Goal: Transaction & Acquisition: Purchase product/service

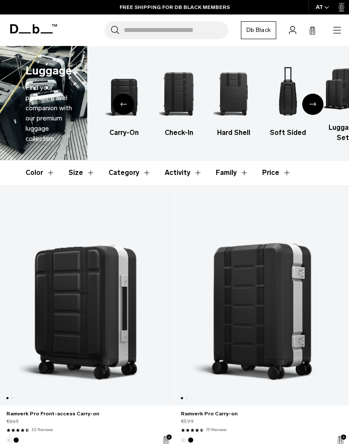
click at [125, 88] on img "2 / 6" at bounding box center [124, 94] width 40 height 60
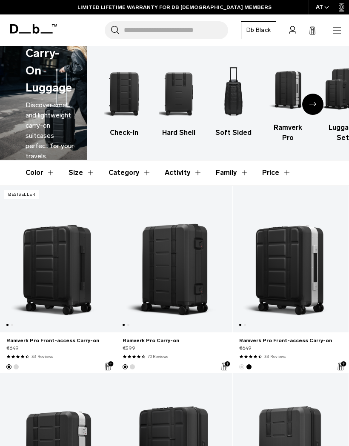
click at [316, 105] on icon "Next slide" at bounding box center [313, 104] width 7 height 4
click at [29, 26] on icon at bounding box center [33, 28] width 47 height 9
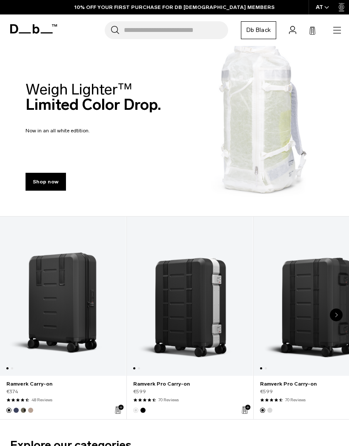
click at [337, 26] on icon "button" at bounding box center [337, 30] width 10 height 10
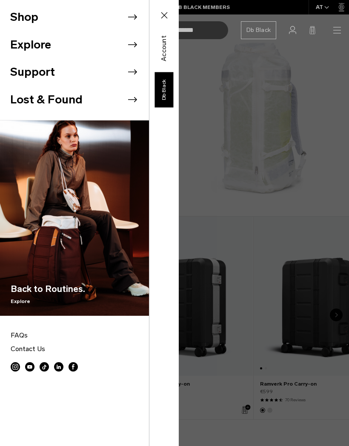
click at [20, 17] on button "Shop" at bounding box center [24, 17] width 28 height 17
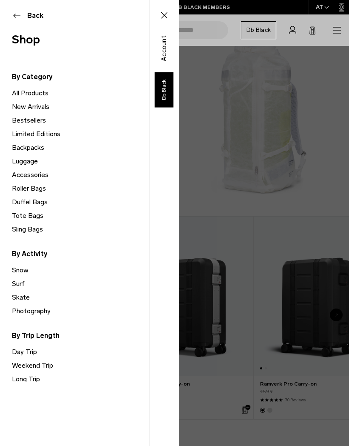
click at [25, 150] on link "Backpacks" at bounding box center [80, 148] width 137 height 14
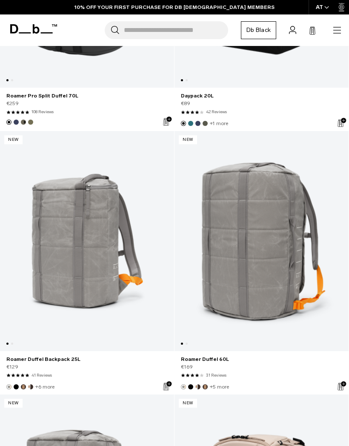
scroll to position [2685, 0]
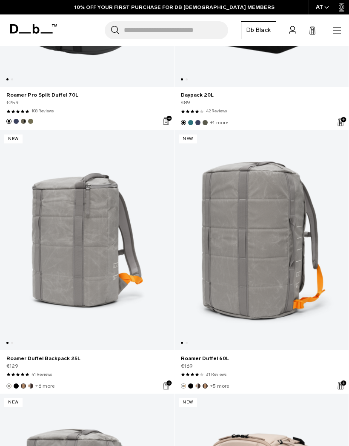
click at [288, 288] on link "Roamer Duffel 60L" at bounding box center [262, 240] width 174 height 220
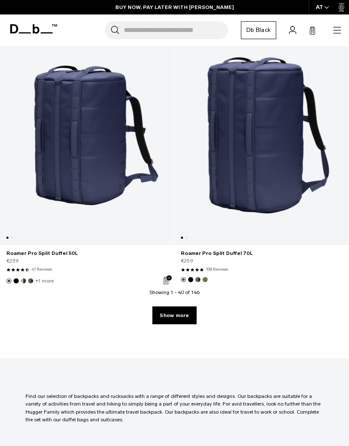
scroll to position [5150, 0]
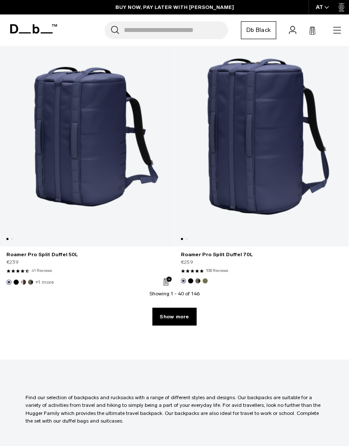
click at [186, 314] on link "Show more" at bounding box center [174, 317] width 44 height 18
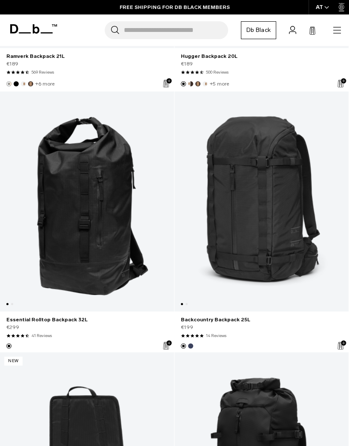
scroll to position [7723, 0]
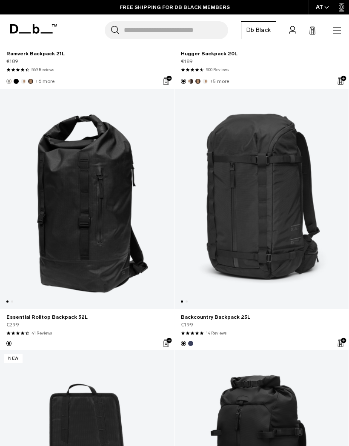
click at [91, 220] on link "Essential Rolltop Backpack 32L" at bounding box center [87, 199] width 174 height 220
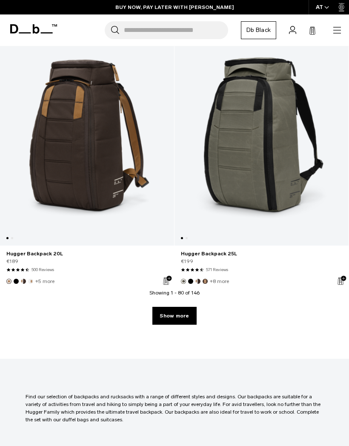
scroll to position [10422, 0]
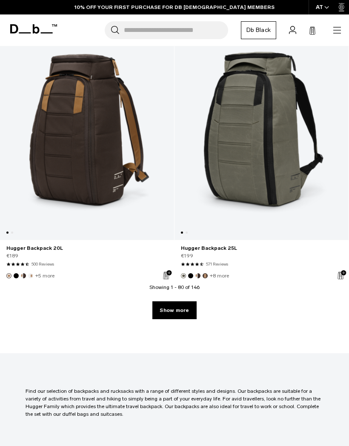
click at [181, 311] on link "Show more" at bounding box center [174, 311] width 44 height 18
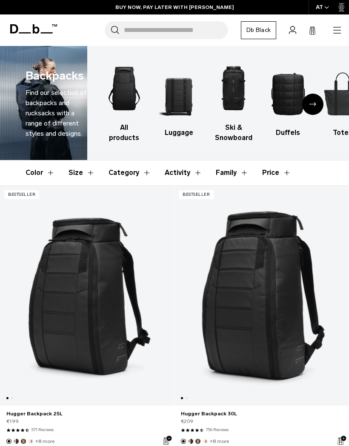
scroll to position [32, 0]
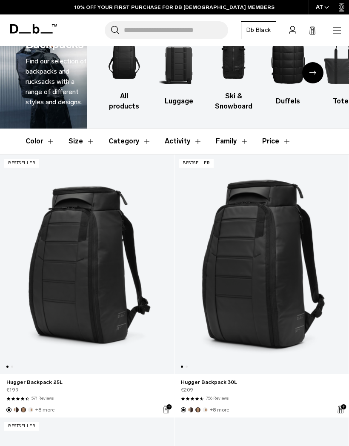
click at [292, 299] on link "Hugger Backpack 30L" at bounding box center [262, 265] width 174 height 220
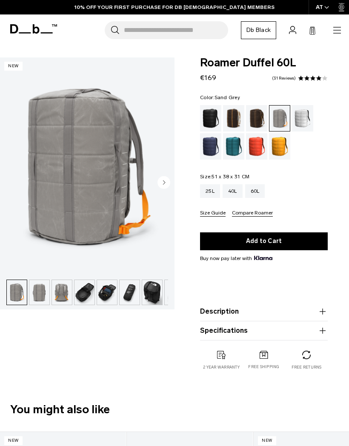
click at [60, 293] on img "button" at bounding box center [62, 292] width 20 height 25
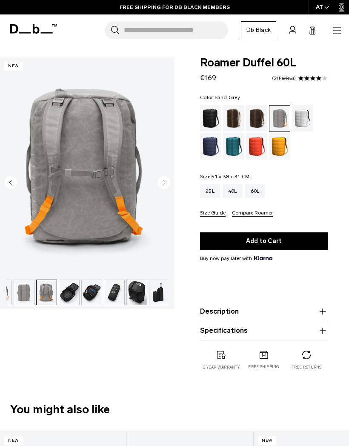
scroll to position [0, 17]
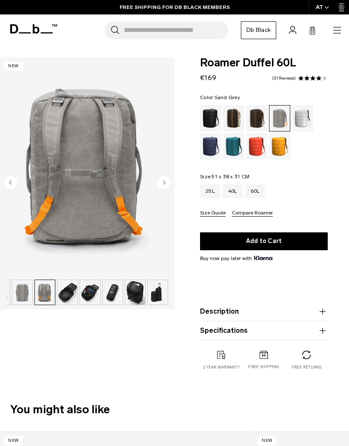
click at [69, 293] on img "button" at bounding box center [68, 292] width 20 height 25
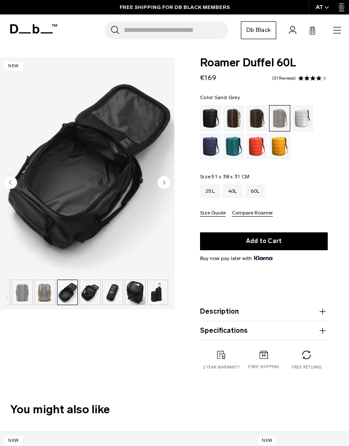
click at [92, 293] on img "button" at bounding box center [90, 292] width 20 height 25
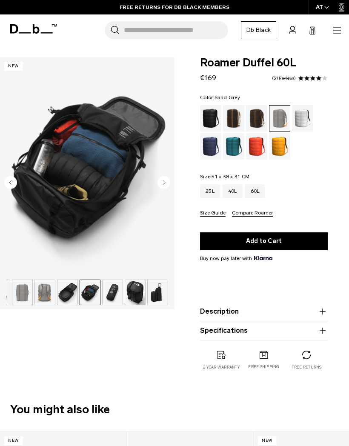
click at [138, 293] on img "button" at bounding box center [135, 292] width 20 height 25
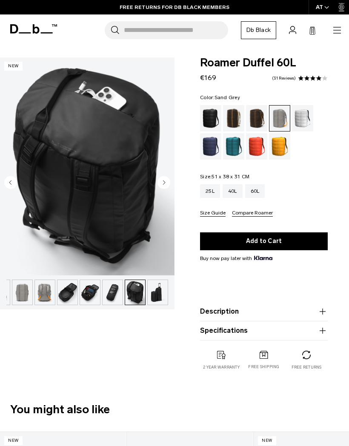
click at [161, 295] on img "button" at bounding box center [158, 292] width 20 height 25
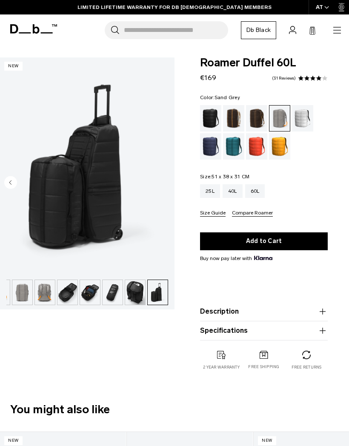
click at [135, 295] on img "button" at bounding box center [135, 292] width 20 height 25
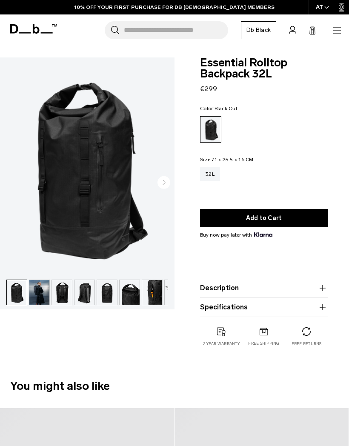
click at [75, 190] on img "1 / 10" at bounding box center [87, 167] width 175 height 218
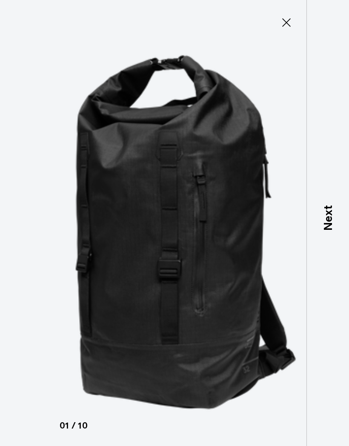
click at [334, 229] on p "Next" at bounding box center [327, 218] width 17 height 26
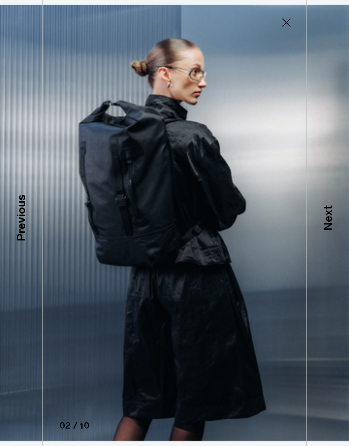
click at [331, 227] on p "Next" at bounding box center [327, 218] width 17 height 26
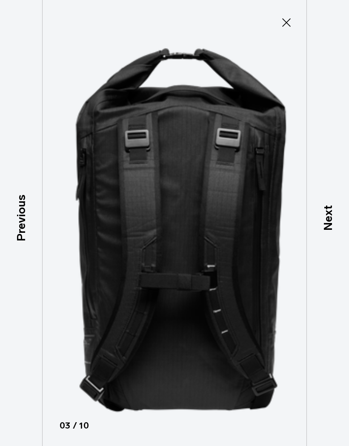
click at [334, 228] on p "Next" at bounding box center [327, 218] width 17 height 26
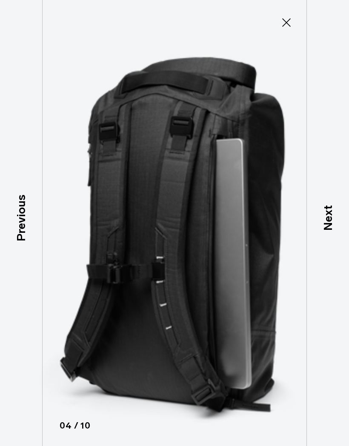
click at [332, 229] on p "Next" at bounding box center [327, 218] width 17 height 26
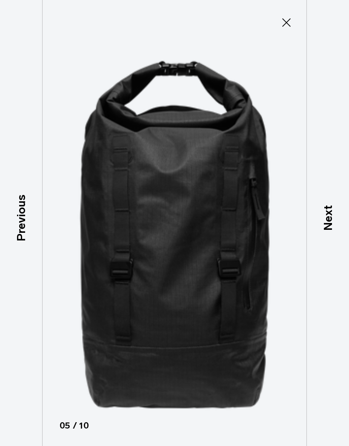
click at [331, 231] on p "Next" at bounding box center [327, 218] width 17 height 26
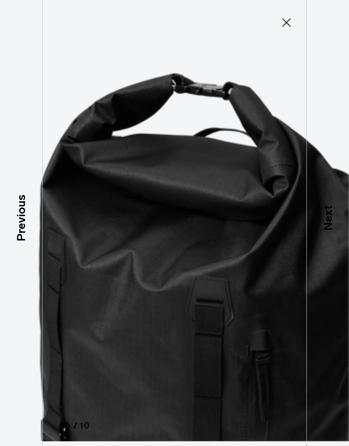
click at [329, 231] on p "Next" at bounding box center [327, 218] width 17 height 26
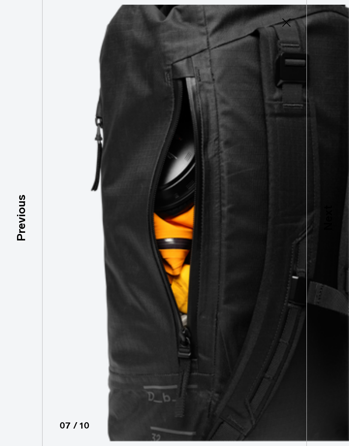
click at [334, 227] on p "Next" at bounding box center [327, 218] width 17 height 26
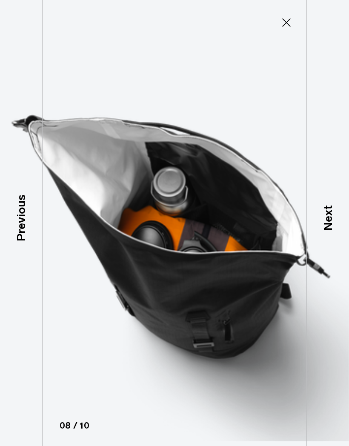
click at [332, 228] on p "Next" at bounding box center [327, 218] width 17 height 26
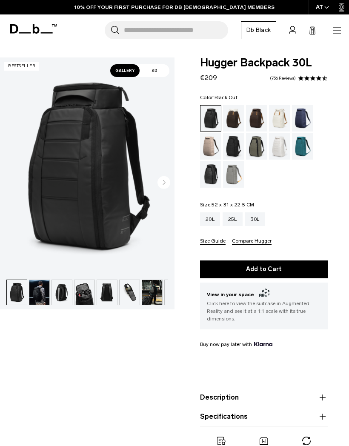
click at [82, 166] on img "1 / 11" at bounding box center [87, 167] width 175 height 218
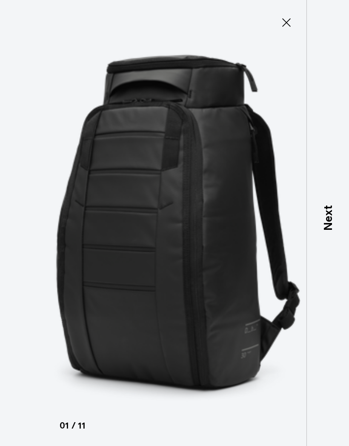
click at [334, 231] on p "Next" at bounding box center [327, 218] width 17 height 26
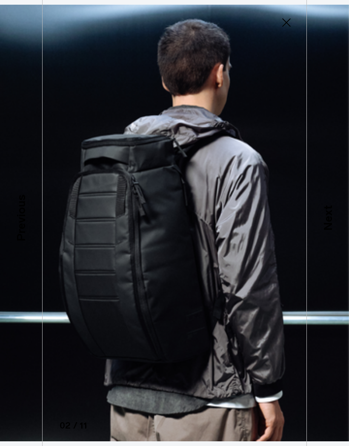
click at [333, 231] on p "Next" at bounding box center [327, 218] width 17 height 26
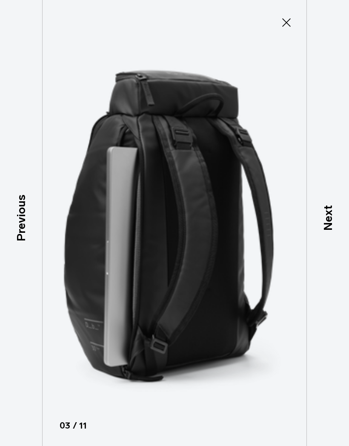
click at [331, 231] on p "Next" at bounding box center [327, 218] width 17 height 26
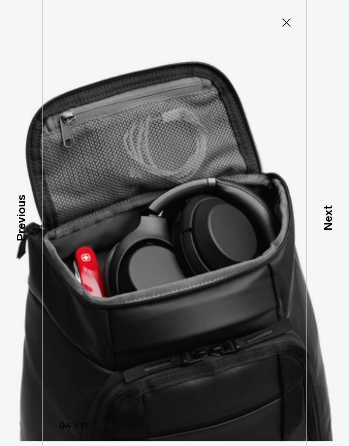
click at [331, 231] on p "Next" at bounding box center [327, 218] width 17 height 26
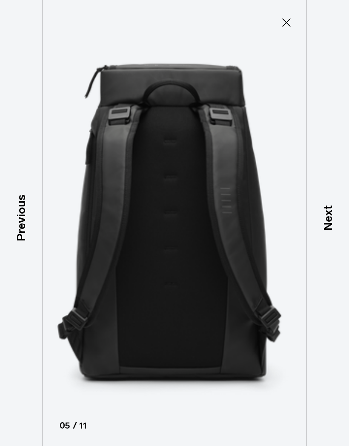
click at [330, 231] on p "Next" at bounding box center [327, 218] width 17 height 26
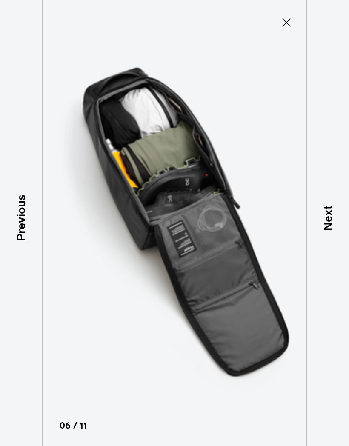
click at [333, 231] on p "Next" at bounding box center [327, 218] width 17 height 26
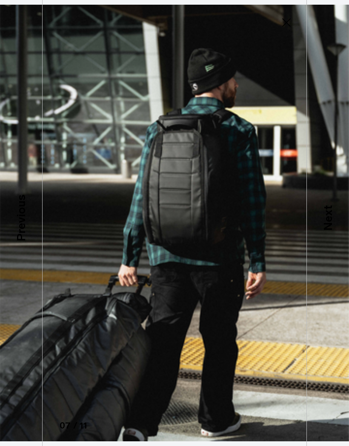
click at [336, 227] on p "Next" at bounding box center [327, 218] width 17 height 26
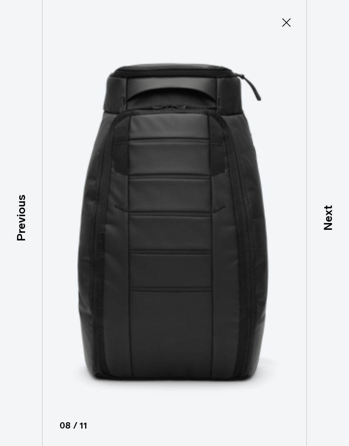
click at [331, 231] on p "Next" at bounding box center [327, 218] width 17 height 26
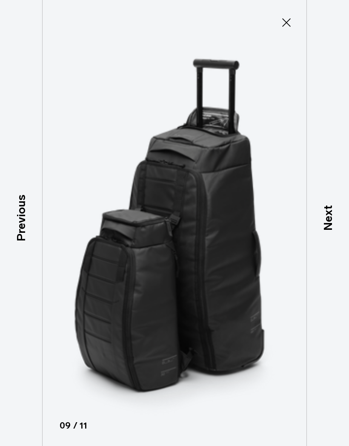
click at [328, 231] on p "Next" at bounding box center [327, 218] width 17 height 26
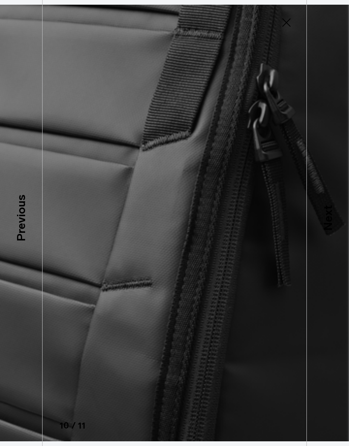
click at [328, 231] on p "Next" at bounding box center [327, 218] width 17 height 26
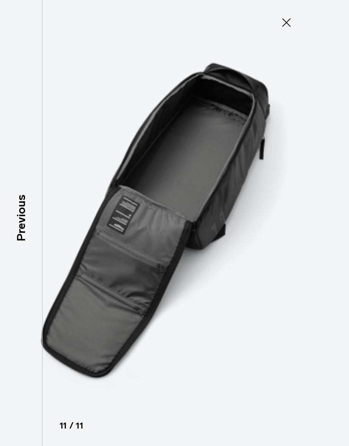
click at [288, 22] on icon at bounding box center [286, 22] width 9 height 9
